Goal: Complete application form

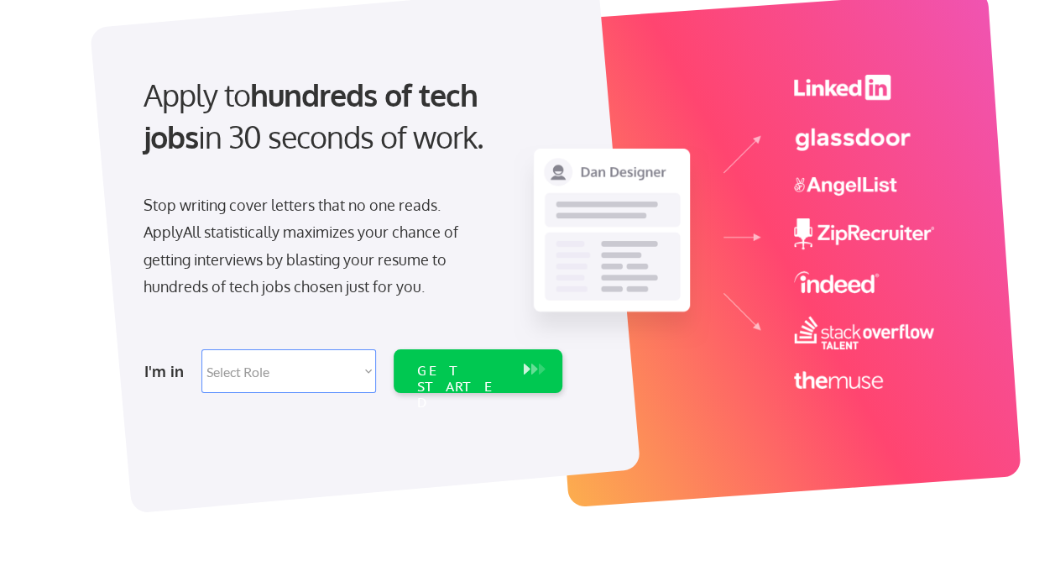
scroll to position [178, 0]
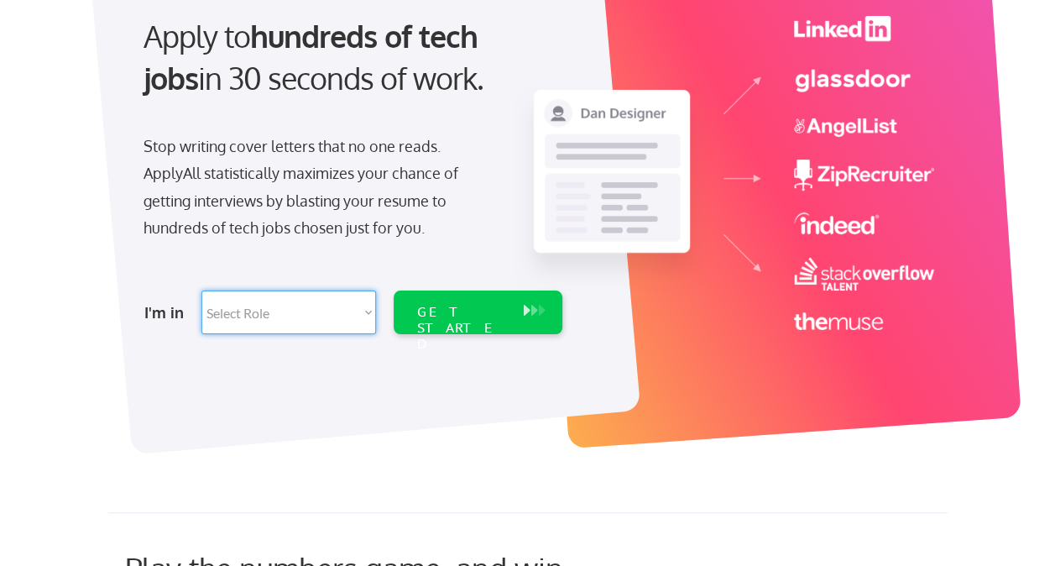
click at [304, 311] on select "Select Role Software Engineering Product Management Customer Success Sales UI/U…" at bounding box center [288, 312] width 175 height 44
select select ""customer_support""
click at [201, 290] on select "Select Role Software Engineering Product Management Customer Success Sales UI/U…" at bounding box center [288, 312] width 175 height 44
select select ""customer_support""
click at [281, 316] on select "Select Role Software Engineering Product Management Customer Success Sales UI/U…" at bounding box center [288, 312] width 175 height 44
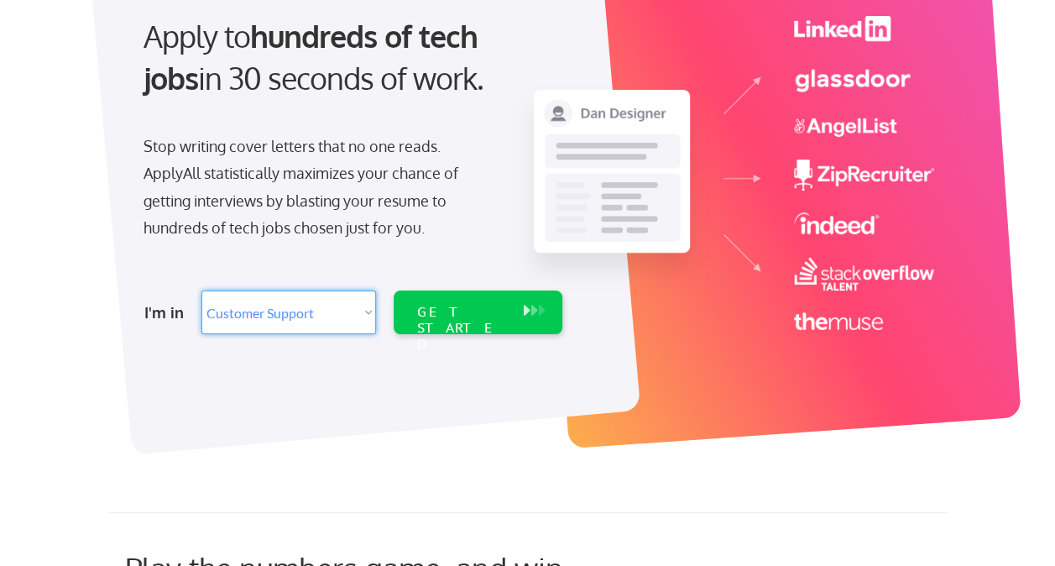
select select ""hr_recruiting""
click at [201, 290] on select "Select Role Software Engineering Product Management Customer Success Sales UI/U…" at bounding box center [288, 312] width 175 height 44
select select ""hr_recruiting""
click at [328, 314] on select "Select Role Software Engineering Product Management Customer Success Sales UI/U…" at bounding box center [288, 312] width 175 height 44
select select ""technical_project_program_mgmt""
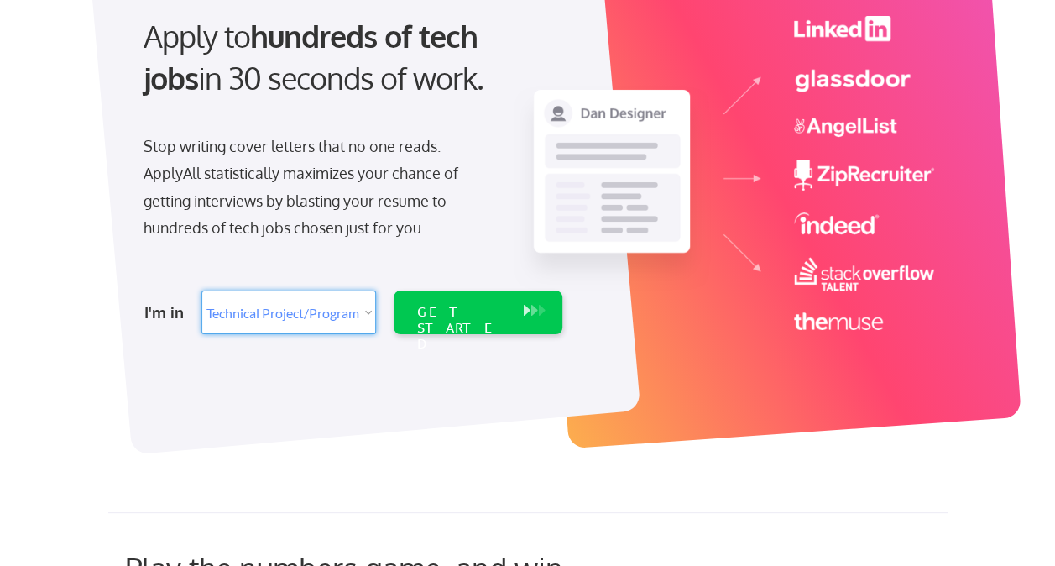
click at [201, 290] on select "Select Role Software Engineering Product Management Customer Success Sales UI/U…" at bounding box center [288, 312] width 175 height 44
select select ""technical_project_program_mgmt""
click at [438, 331] on div "GET STARTED" at bounding box center [462, 312] width 107 height 44
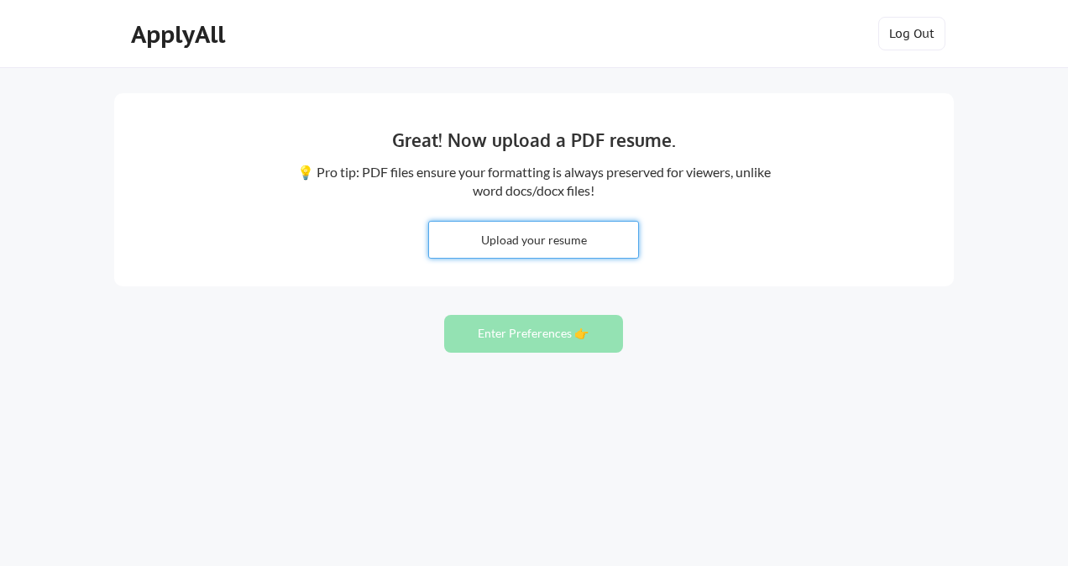
click at [574, 245] on input "file" at bounding box center [533, 240] width 209 height 36
type input "C:\fakepath\Ram-Keller-Exe resume.pdf"
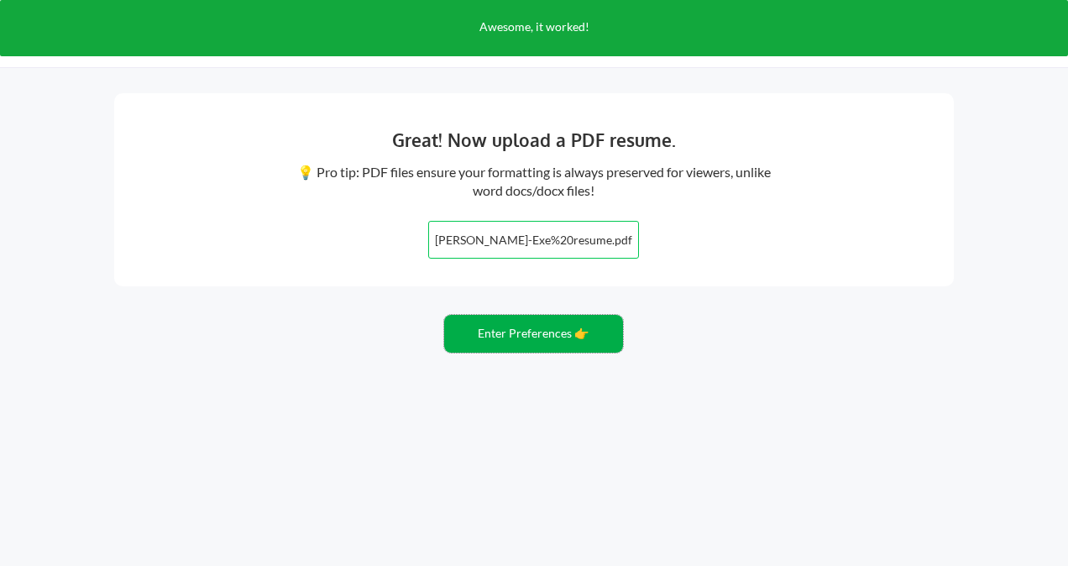
click at [541, 324] on button "Enter Preferences 👉" at bounding box center [533, 334] width 179 height 38
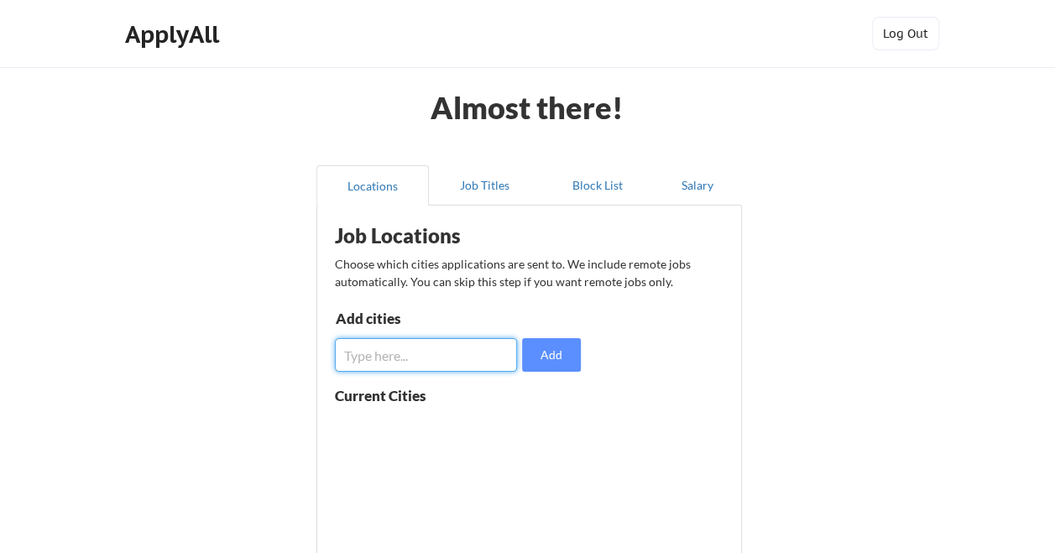
click at [447, 353] on input "input" at bounding box center [426, 355] width 183 height 34
type input "minneapolis"
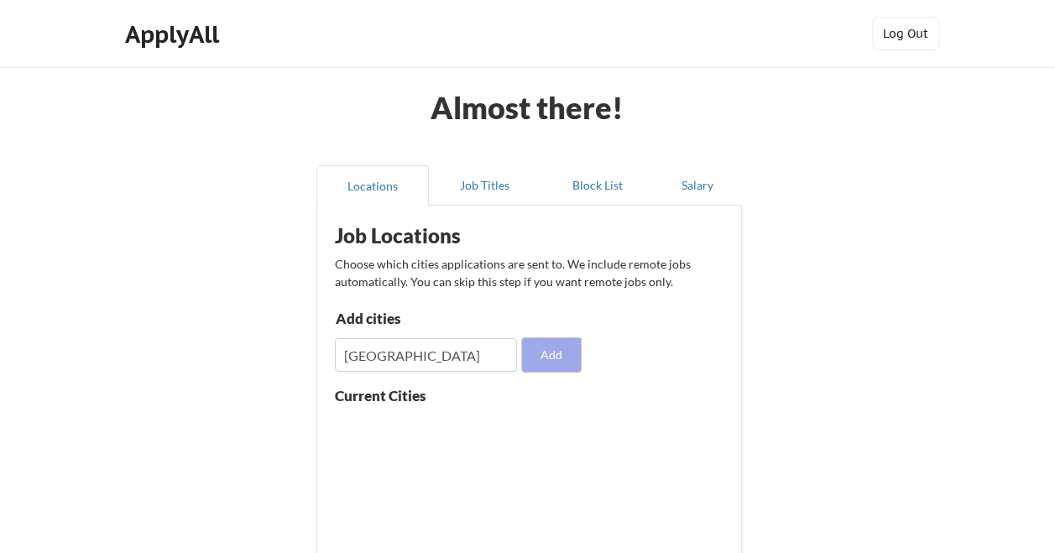
click at [574, 351] on button "Add" at bounding box center [551, 355] width 59 height 34
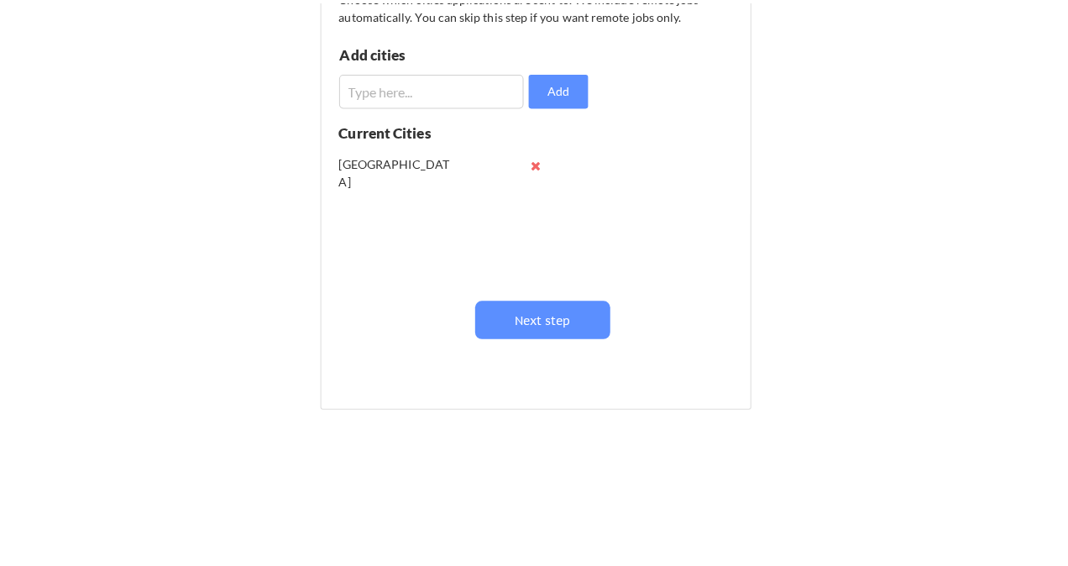
scroll to position [269, 0]
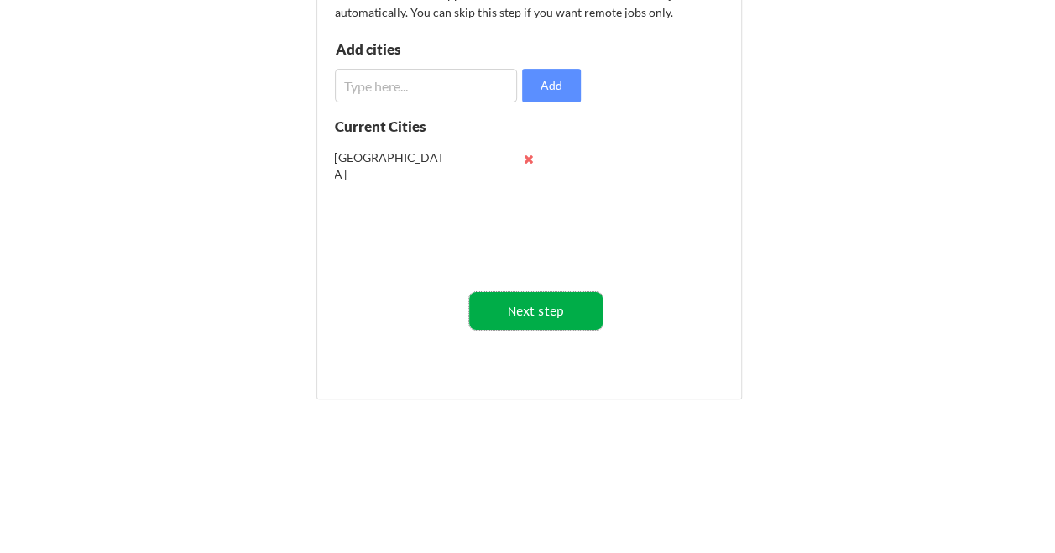
click at [566, 322] on button "Next step" at bounding box center [535, 311] width 133 height 38
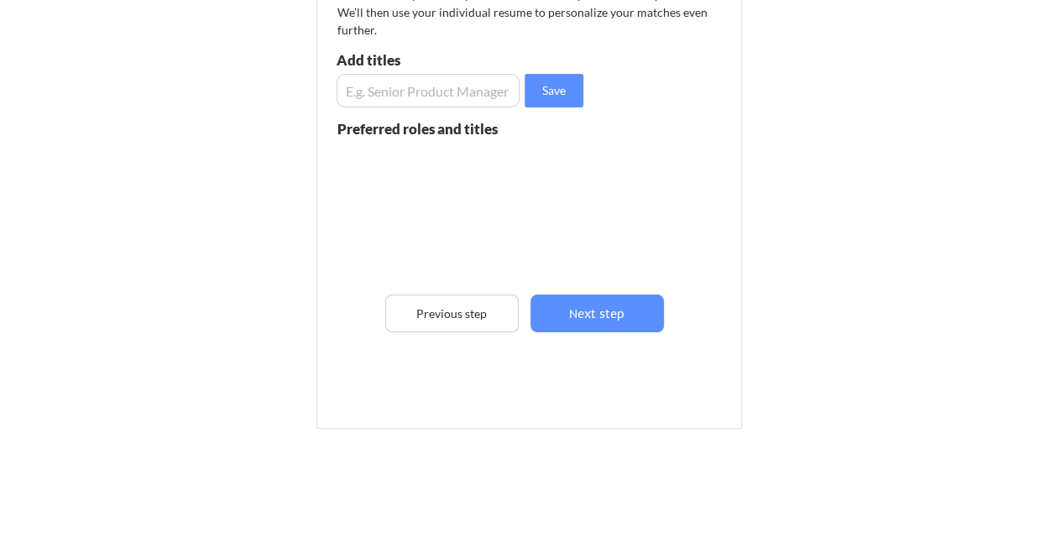
click at [410, 101] on input "input" at bounding box center [429, 91] width 184 height 34
type input "product manager"
click at [472, 102] on input "input" at bounding box center [429, 91] width 184 height 34
type input "hr assistance"
click at [472, 102] on input "input" at bounding box center [429, 91] width 184 height 34
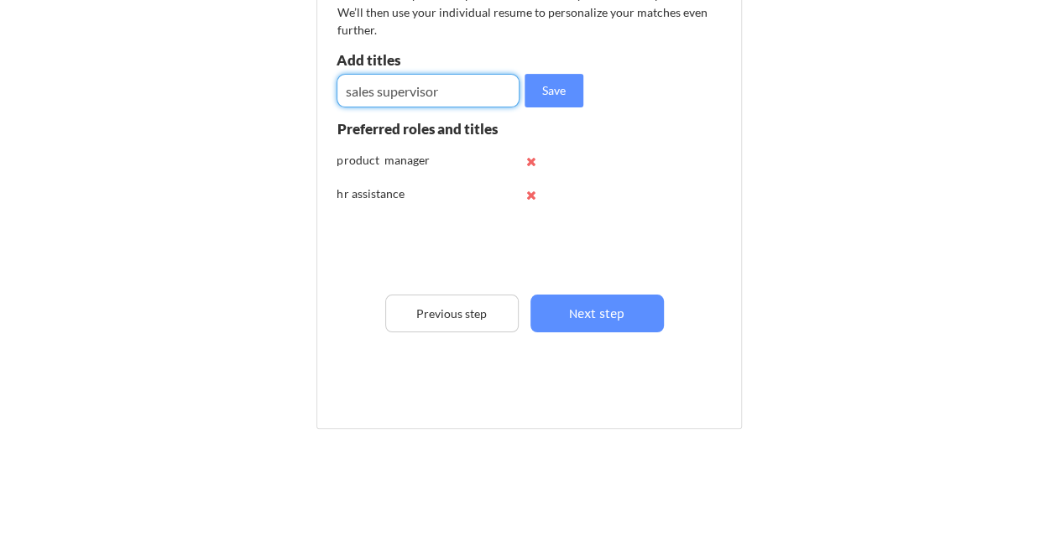
type input "sales supervisor"
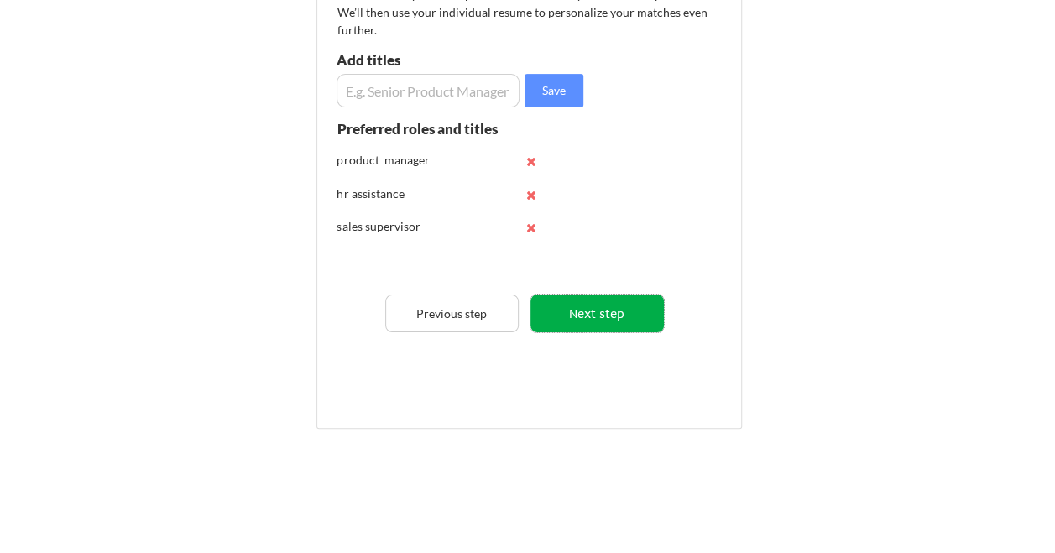
click at [572, 311] on button "Next step" at bounding box center [597, 314] width 133 height 38
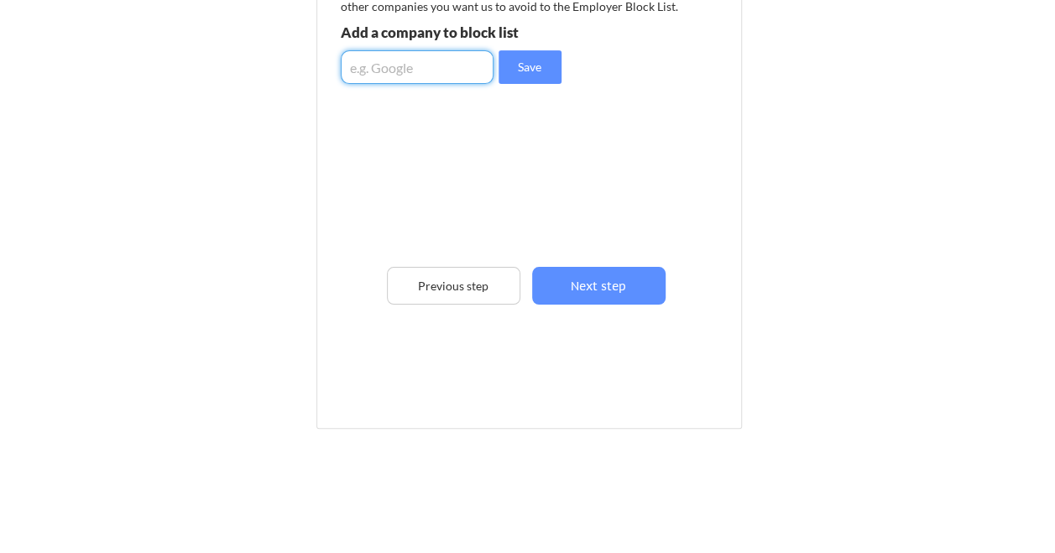
click at [440, 71] on input "input" at bounding box center [417, 67] width 153 height 34
type input "none"
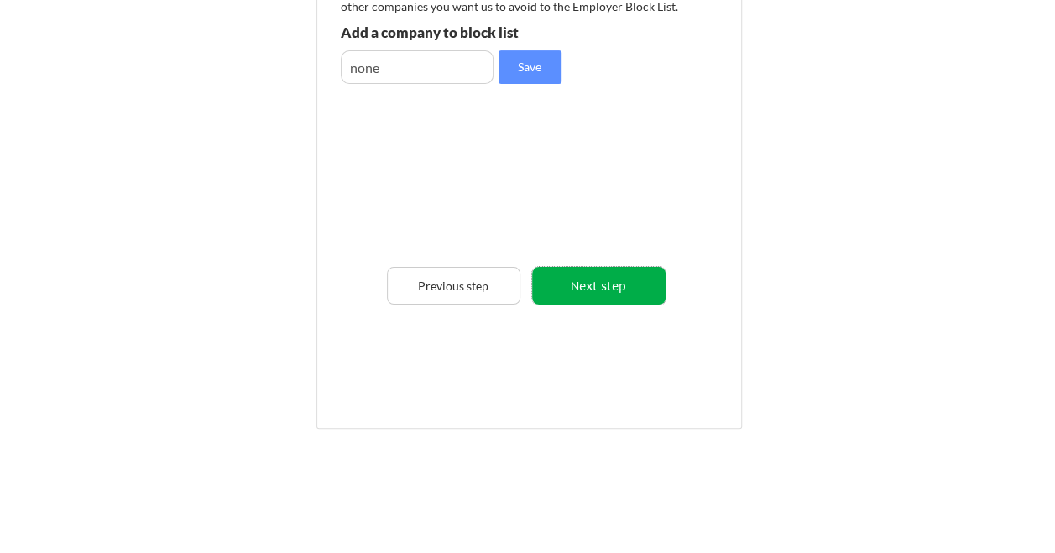
click at [556, 284] on button "Next step" at bounding box center [598, 286] width 133 height 38
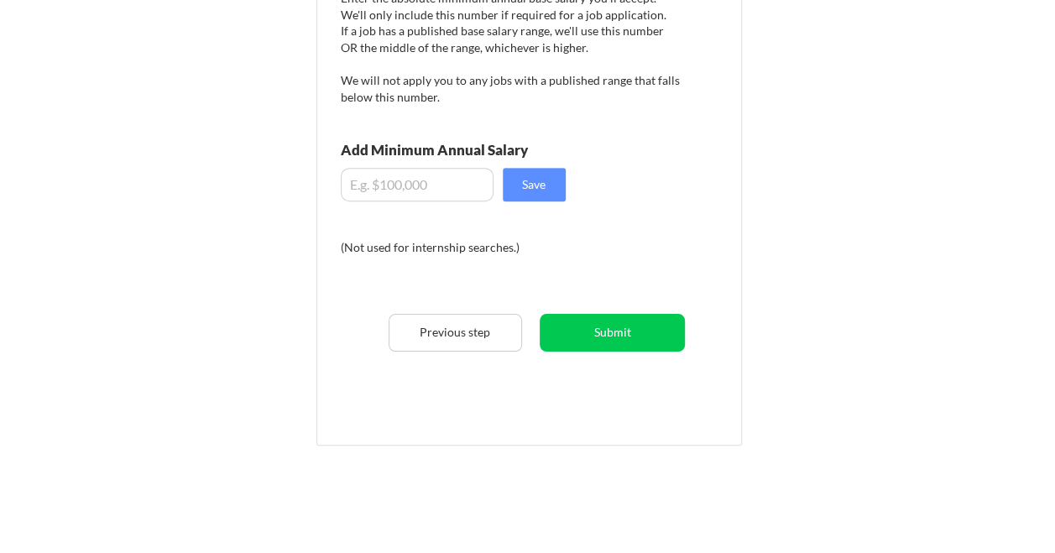
click at [428, 190] on input "input" at bounding box center [417, 185] width 153 height 34
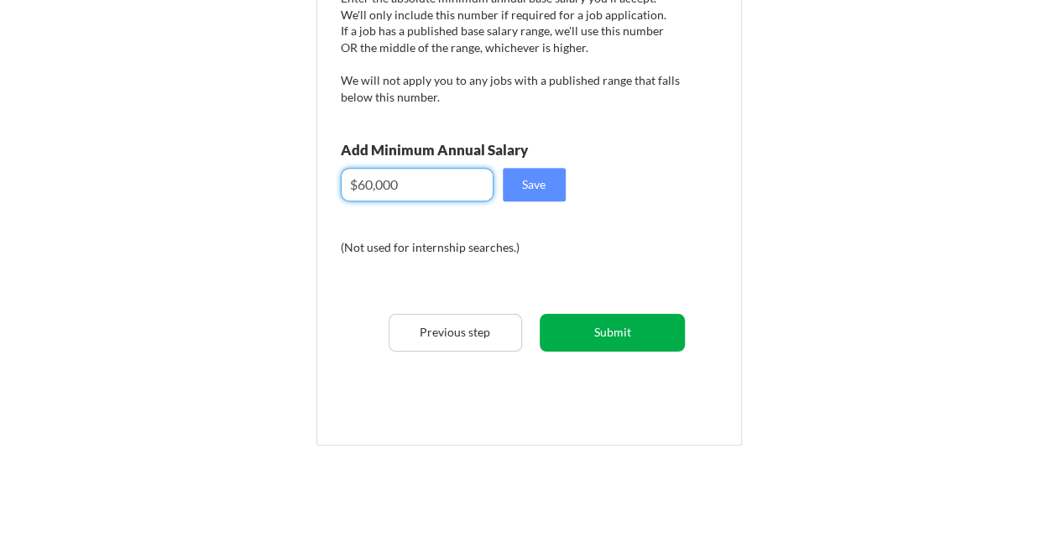
type input "$60,000"
click at [584, 333] on button "Submit" at bounding box center [612, 333] width 145 height 38
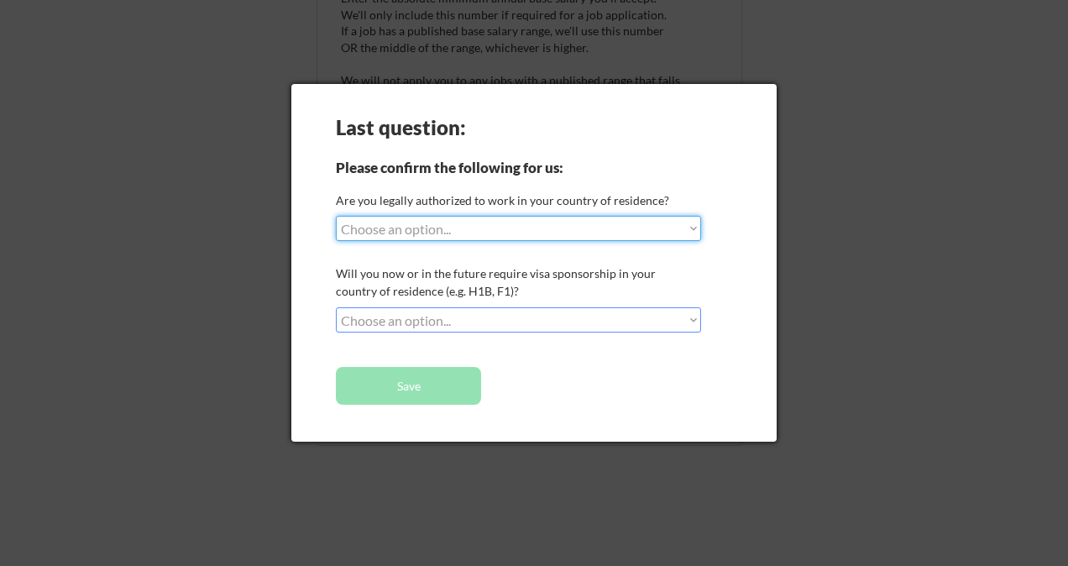
click at [433, 225] on select "Choose an option... Yes, I am a US Citizen Yes, I am a Canadian Citizen Yes, I …" at bounding box center [518, 228] width 365 height 25
select select ""yes__i_am_an_other_permanent_resident""
click at [336, 216] on select "Choose an option... Yes, I am a US Citizen Yes, I am a Canadian Citizen Yes, I …" at bounding box center [518, 228] width 365 height 25
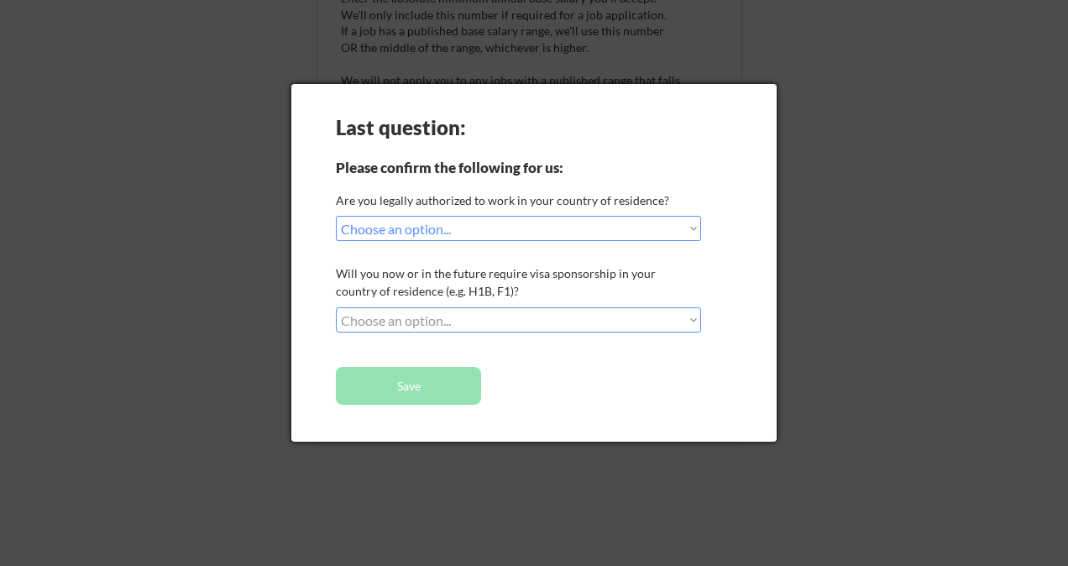
click at [430, 318] on select "Choose an option... No, I will not need sponsorship Yes, I will need sponsorship" at bounding box center [518, 319] width 365 height 25
select select ""no__i_will_not_need_sponsorship""
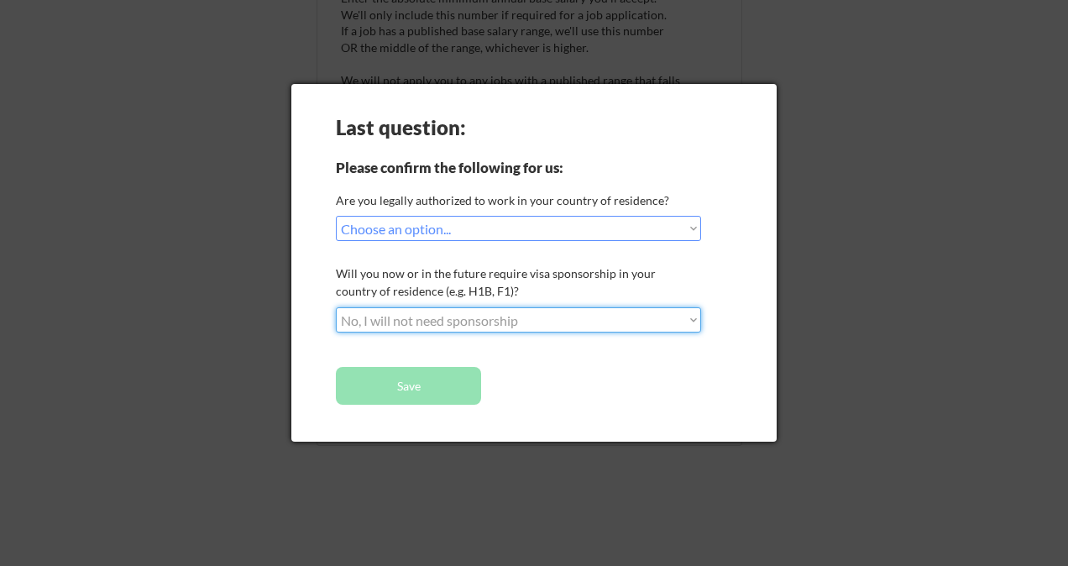
click at [336, 307] on select "Choose an option... No, I will not need sponsorship Yes, I will need sponsorship" at bounding box center [518, 319] width 365 height 25
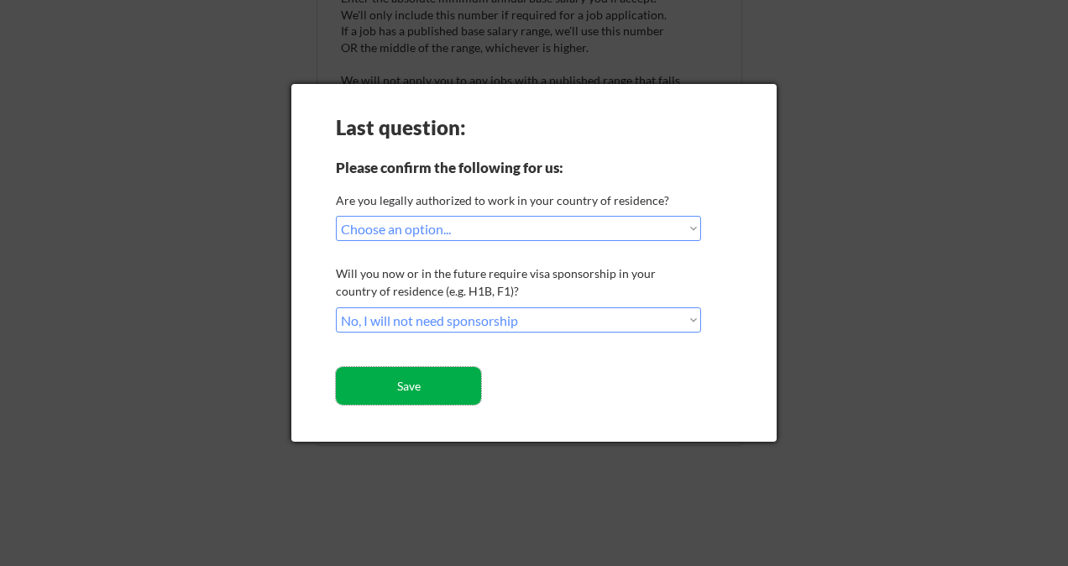
click at [389, 381] on button "Save" at bounding box center [408, 386] width 145 height 38
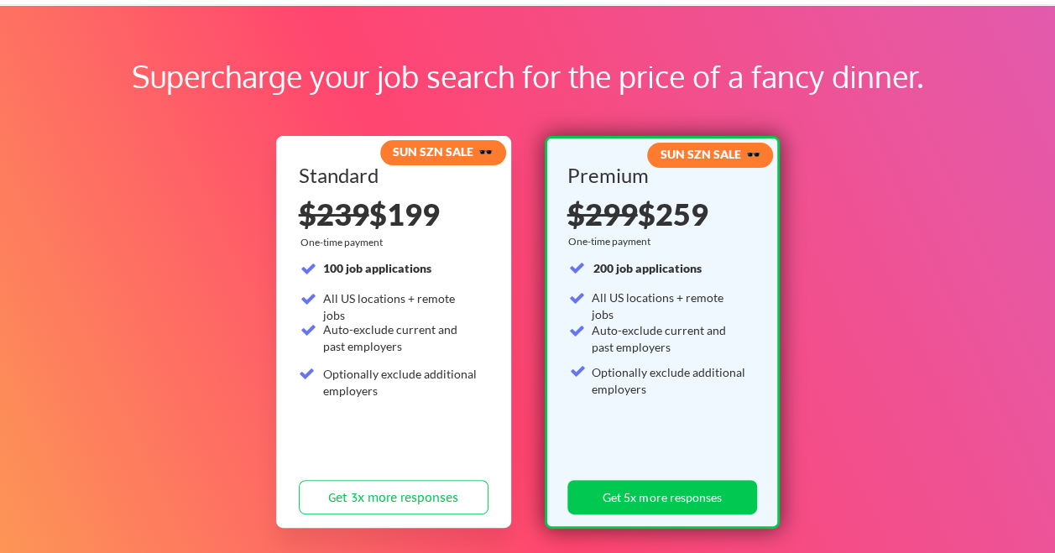
scroll to position [431, 0]
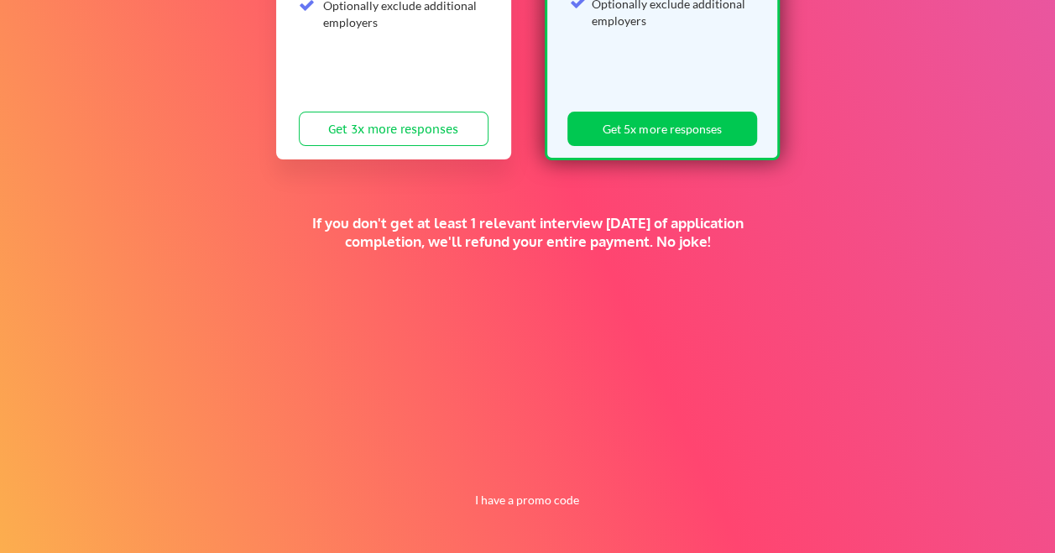
click at [713, 323] on div "Supercharge your job search for the price of a fancy dinner. SUN SZN SALE 🕶️ St…" at bounding box center [527, 94] width 1055 height 917
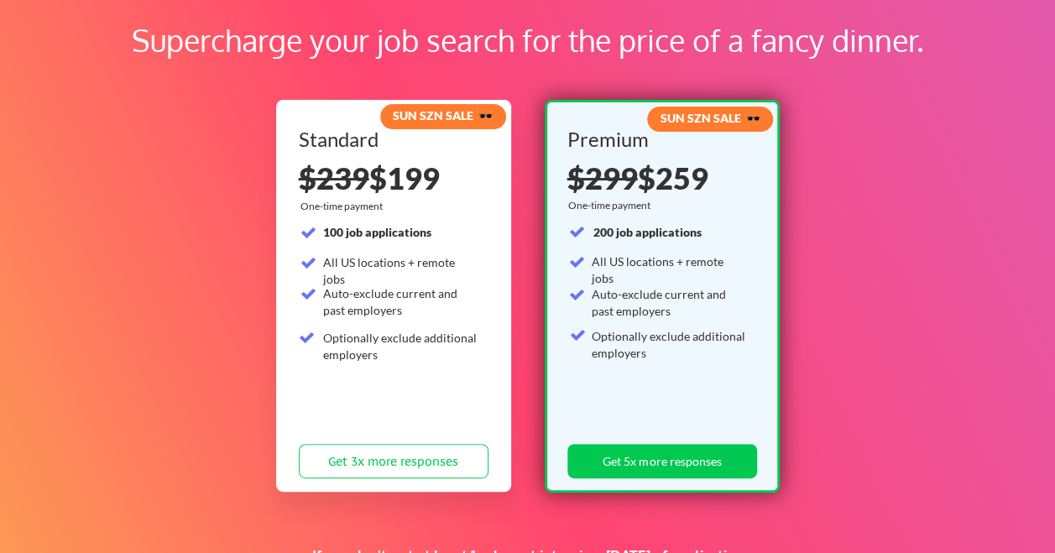
scroll to position [0, 0]
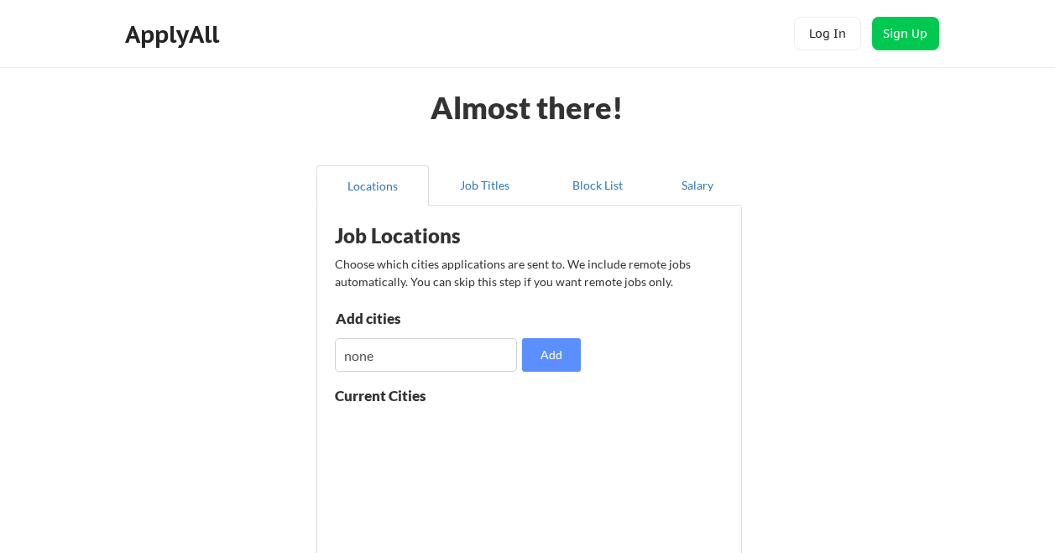
scroll to position [269, 0]
